Goal: Ask a question: Seek information or help from site administrators or community

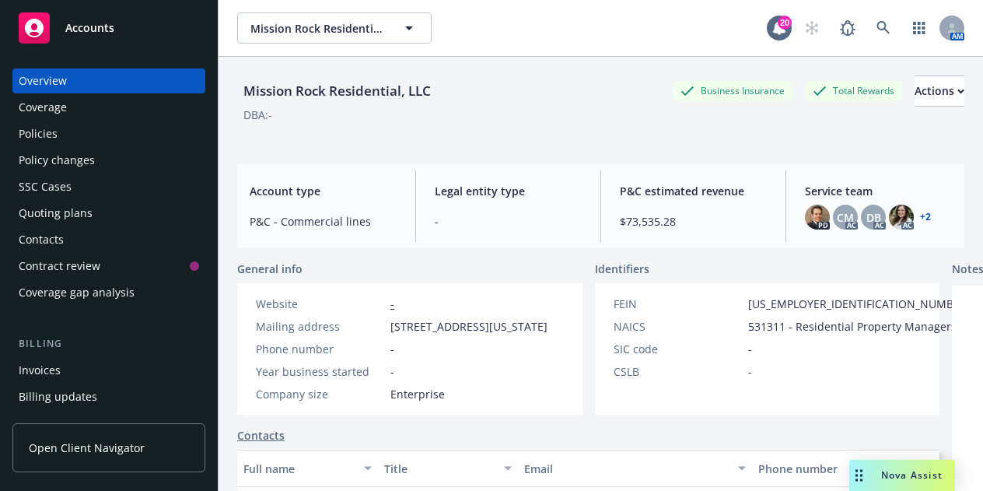
click at [909, 480] on span "Nova Assist" at bounding box center [911, 474] width 61 height 13
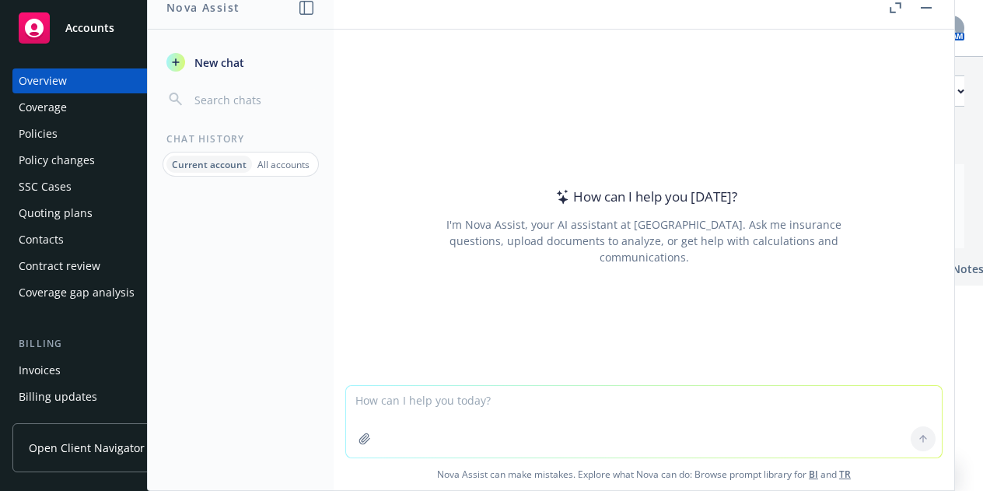
click at [390, 412] on textarea at bounding box center [644, 422] width 596 height 72
type textarea "plate glass coverage"
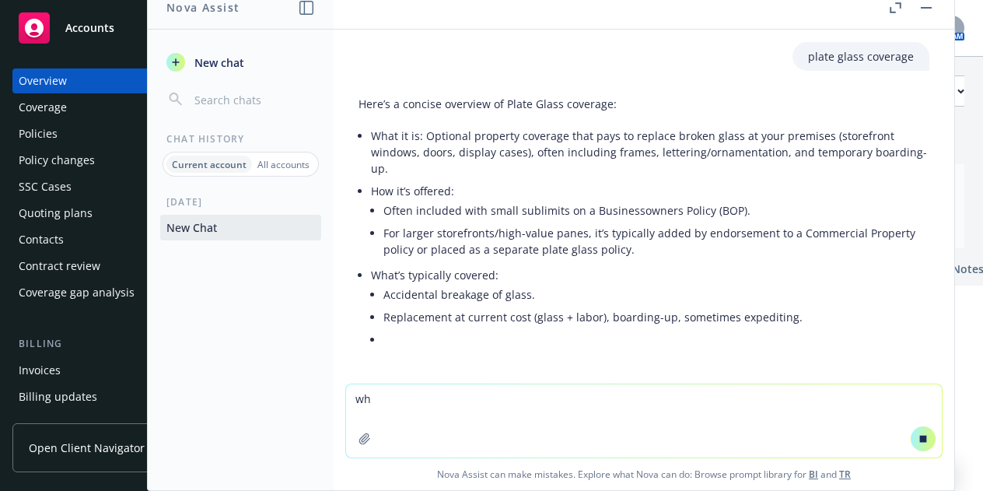
type textarea "w"
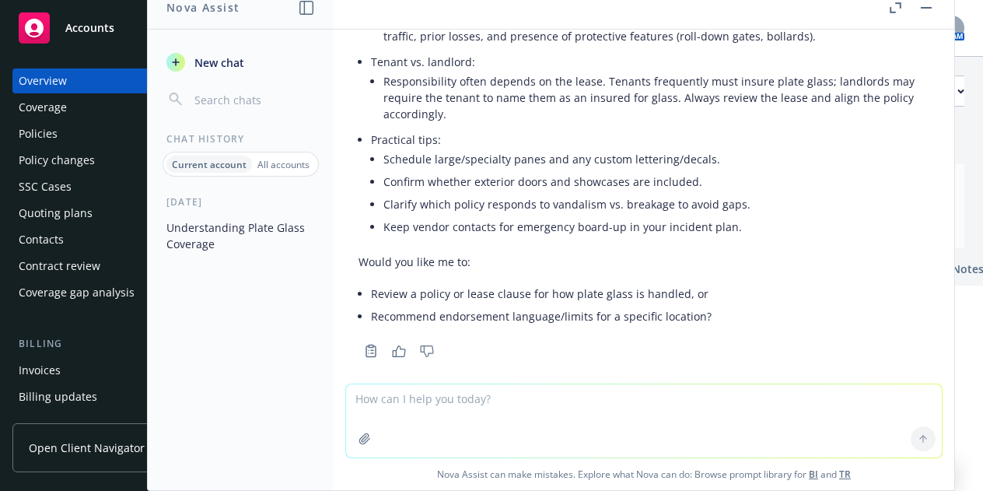
scroll to position [593, 0]
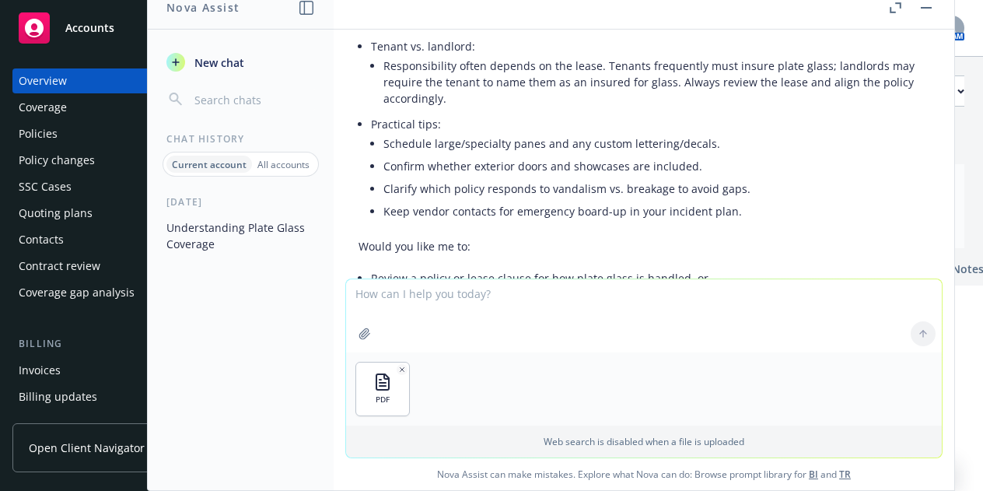
click at [397, 298] on textarea at bounding box center [644, 315] width 596 height 73
type textarea "does this policy include plate glass coverage"
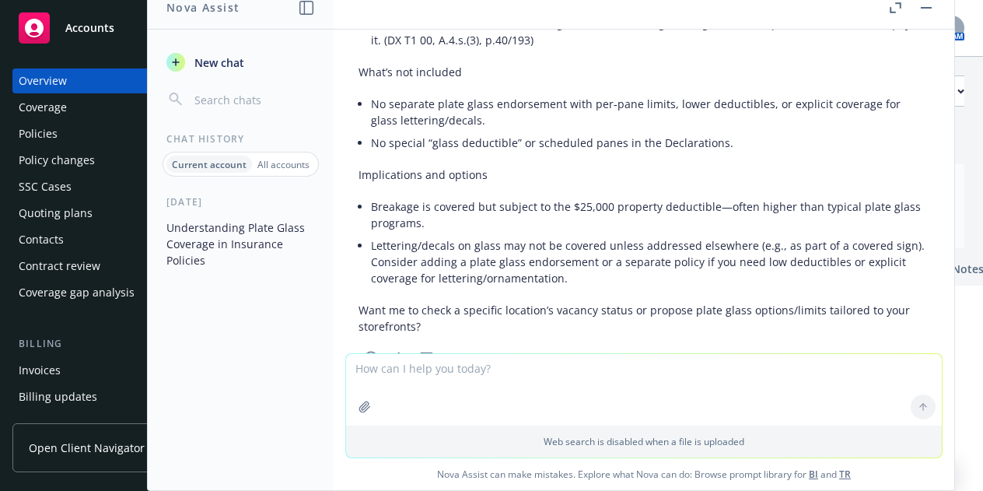
scroll to position [1503, 0]
